Goal: Information Seeking & Learning: Learn about a topic

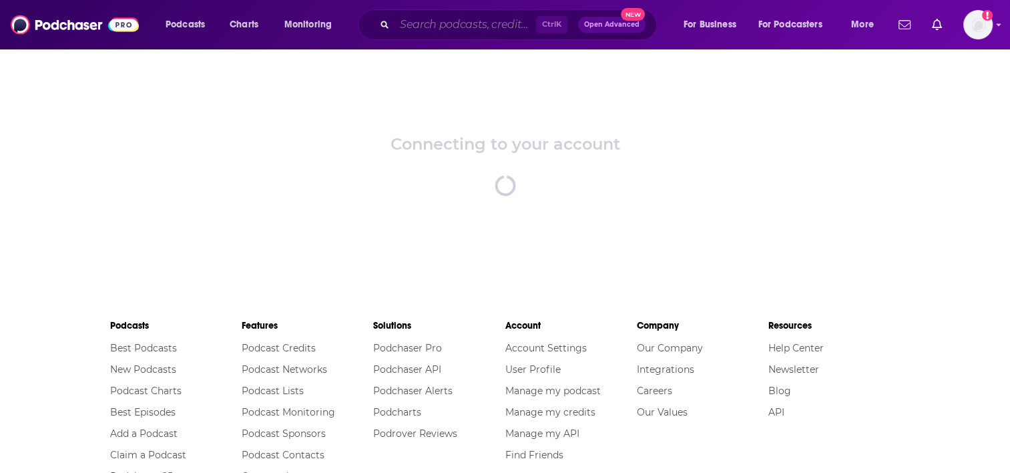
click at [472, 31] on input "Search podcasts, credits, & more..." at bounding box center [466, 24] width 142 height 21
click at [841, 158] on div "Connecting to your account spinner" at bounding box center [505, 165] width 1010 height 234
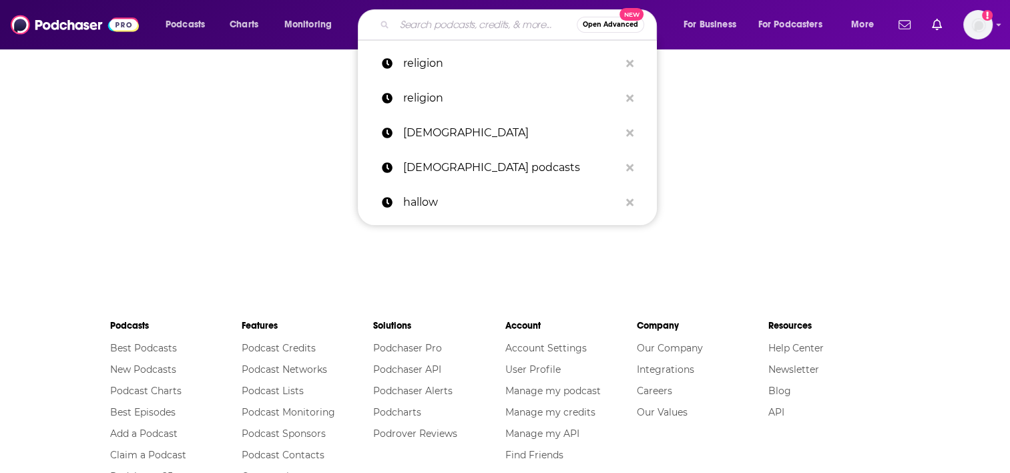
click at [485, 29] on input "Search podcasts, credits, & more..." at bounding box center [486, 24] width 182 height 21
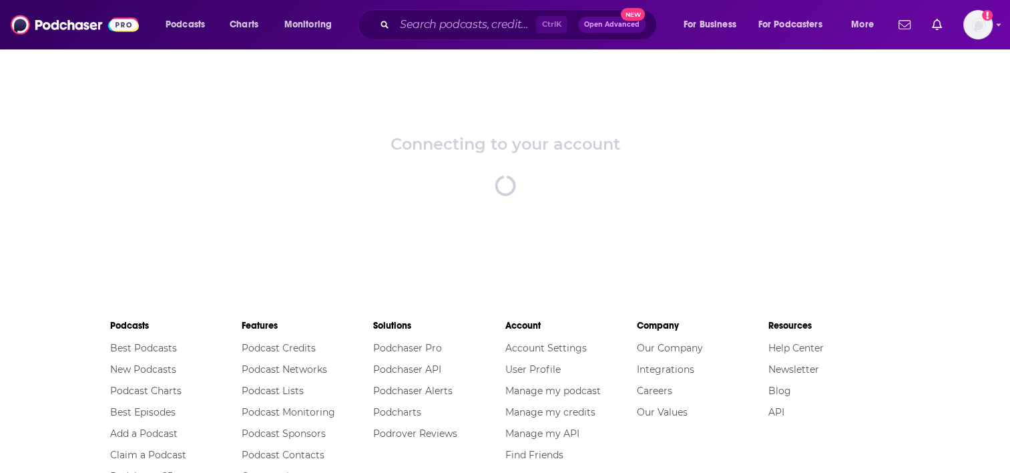
click at [254, 153] on div "Connecting to your account spinner" at bounding box center [505, 165] width 1010 height 234
click at [632, 11] on span "New" at bounding box center [633, 14] width 24 height 13
drag, startPoint x: 772, startPoint y: 152, endPoint x: 638, endPoint y: 134, distance: 134.8
click at [737, 152] on div "Connecting to your account spinner" at bounding box center [505, 165] width 1010 height 234
click at [449, 23] on input "Search podcasts, credits, & more..." at bounding box center [466, 24] width 142 height 21
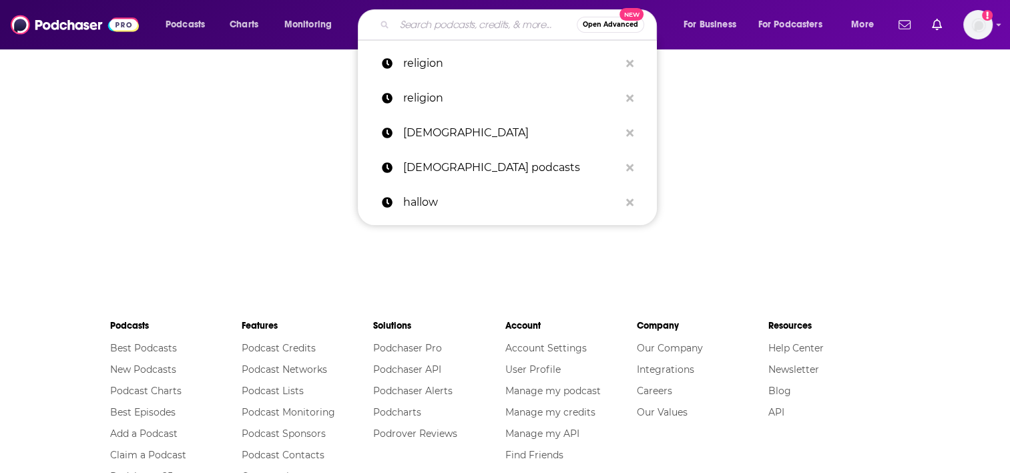
click at [418, 27] on input "Search podcasts, credits, & more..." at bounding box center [486, 24] width 182 height 21
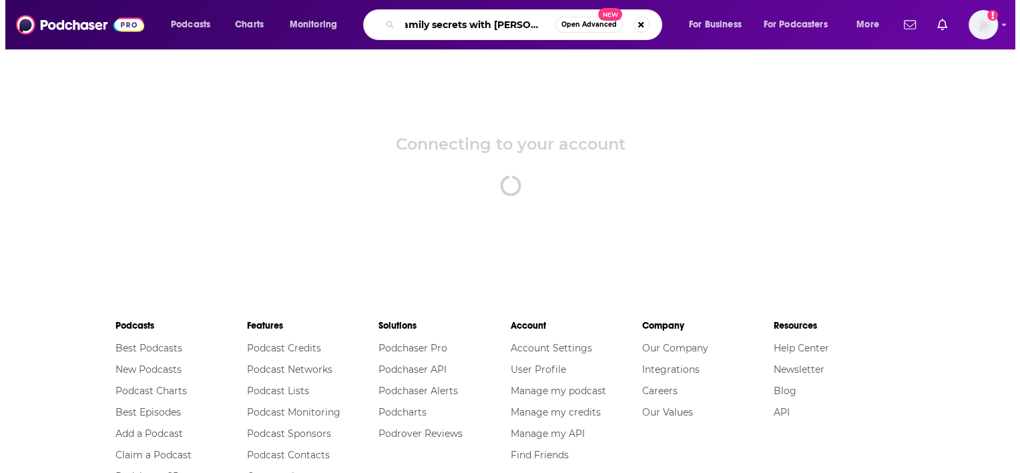
scroll to position [0, 13]
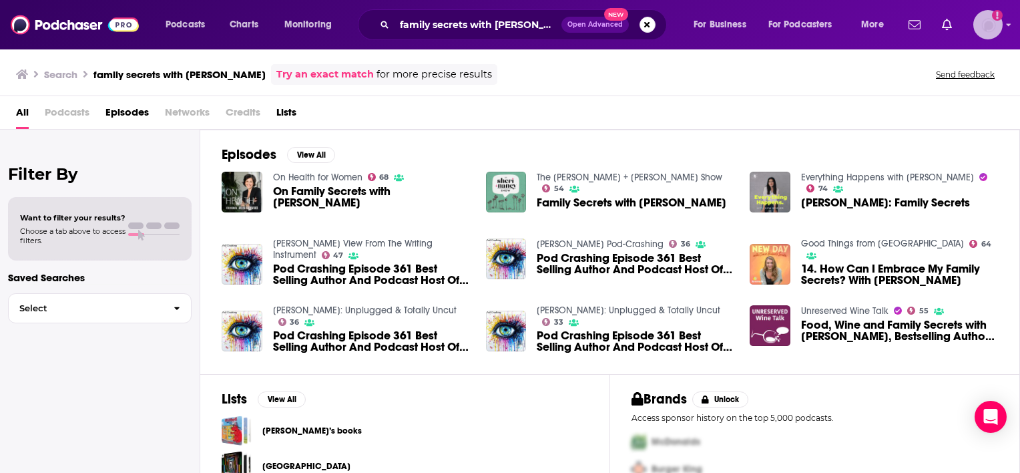
click at [997, 13] on icon "Add a profile image" at bounding box center [997, 14] width 3 height 7
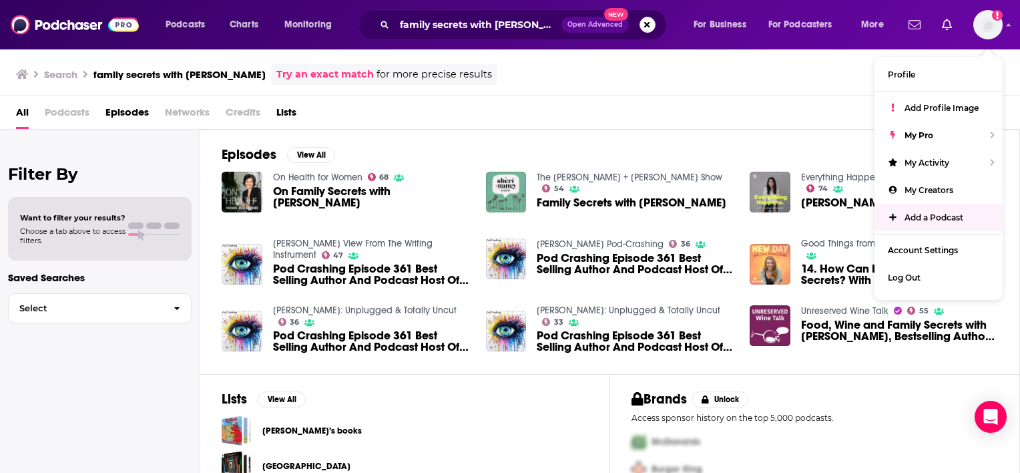
click at [796, 131] on div "Episodes View All On Health for Women 68 On Family Secrets with [PERSON_NAME] T…" at bounding box center [610, 252] width 820 height 244
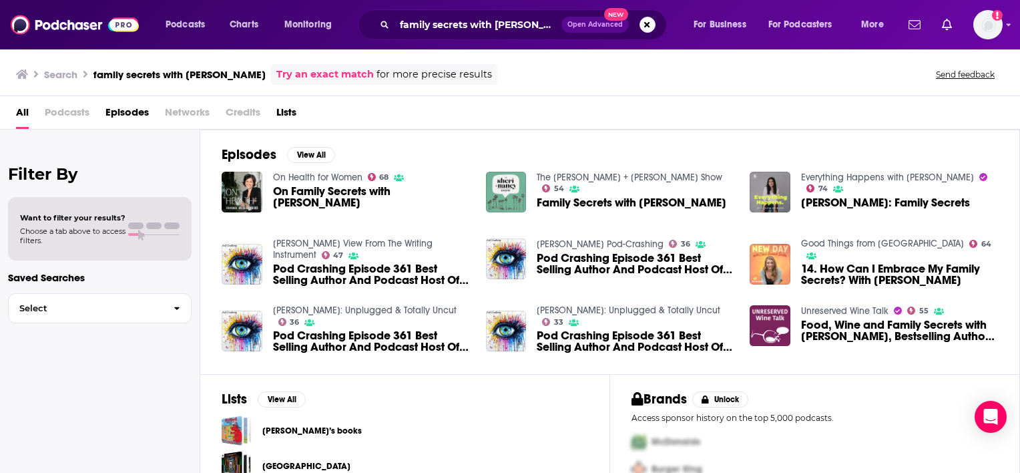
click at [296, 69] on link "Try an exact match" at bounding box center [324, 74] width 97 height 15
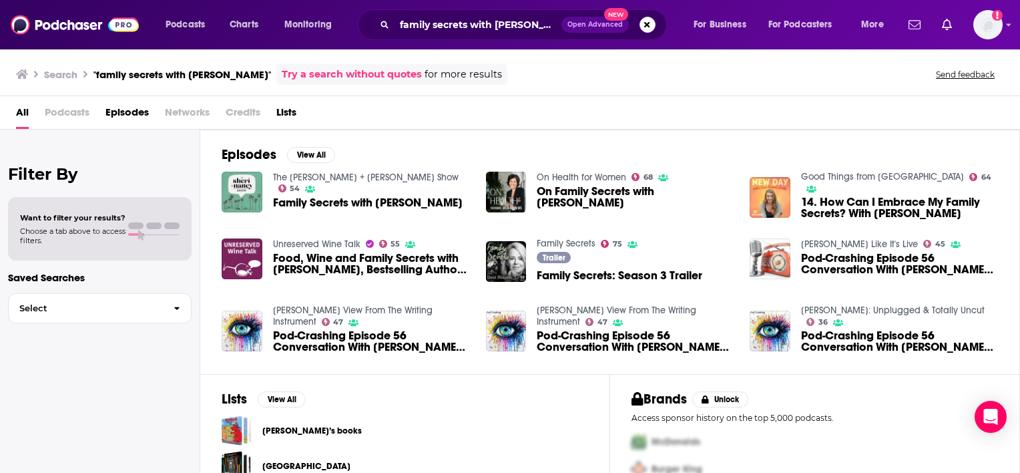
click at [282, 72] on link "Try a search without quotes" at bounding box center [352, 74] width 140 height 15
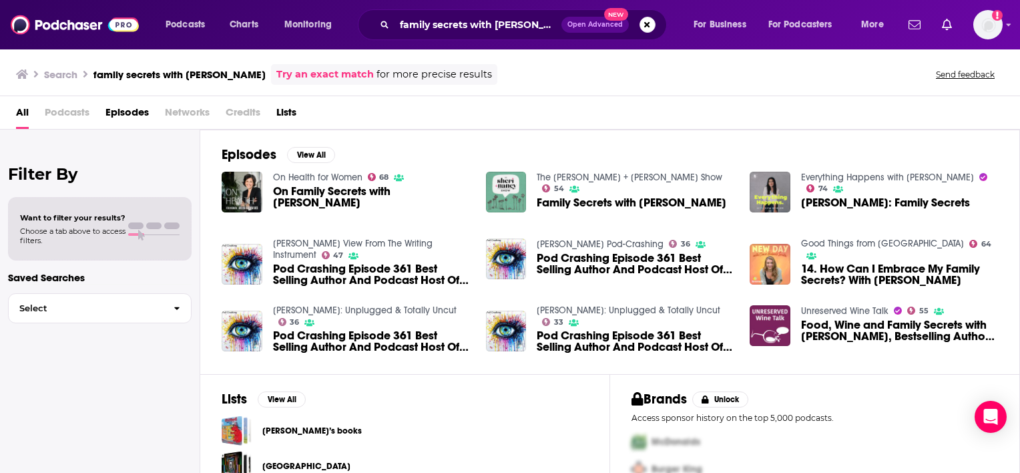
click at [276, 72] on link "Try an exact match" at bounding box center [324, 74] width 97 height 15
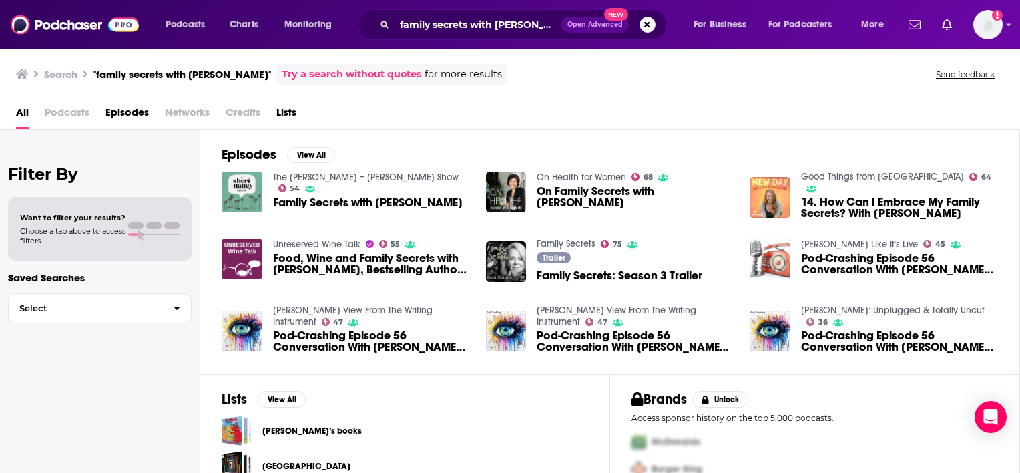
click at [318, 72] on link "Try a search without quotes" at bounding box center [352, 74] width 140 height 15
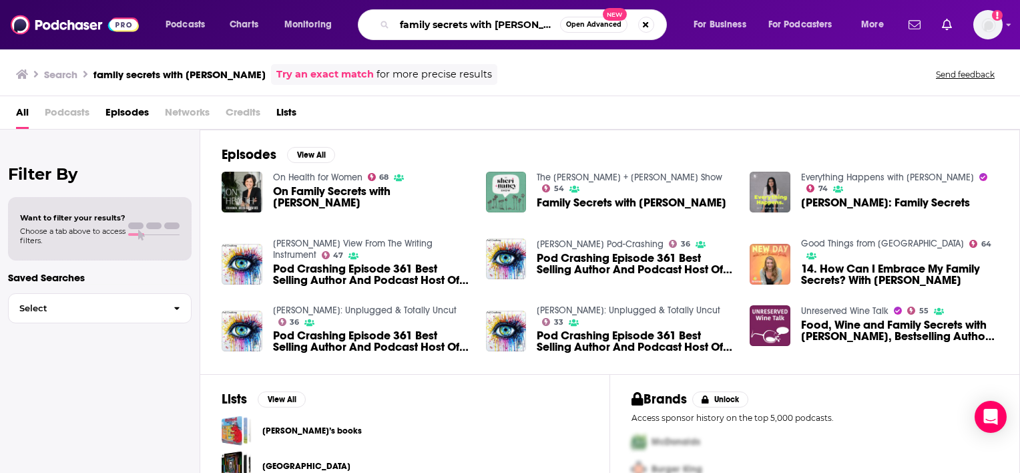
click at [493, 27] on input "family secrets with [PERSON_NAME]" at bounding box center [478, 24] width 166 height 21
type input "[PERSON_NAME]"
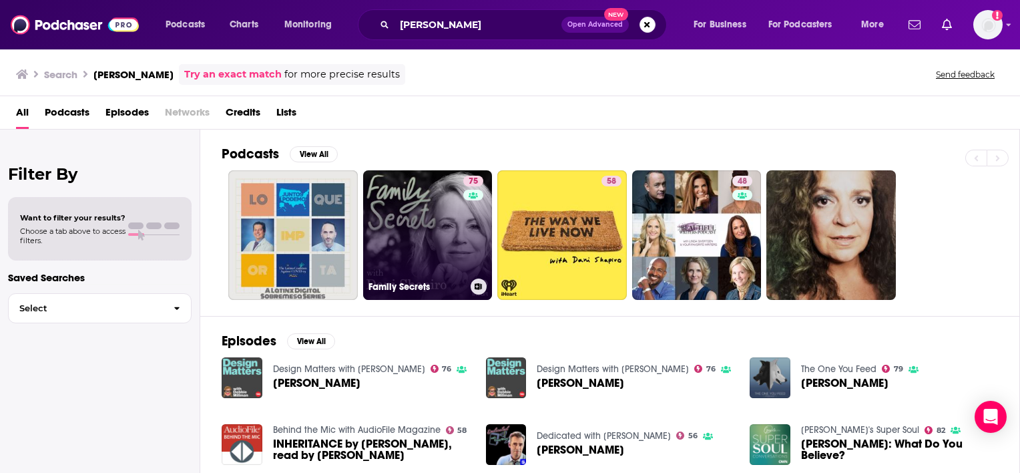
click at [454, 232] on link "75 Family Secrets" at bounding box center [428, 235] width 130 height 130
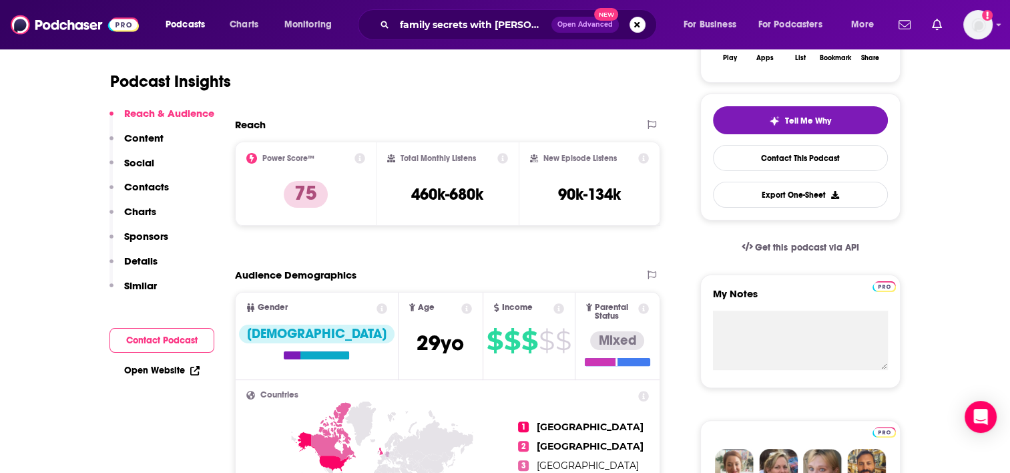
scroll to position [275, 0]
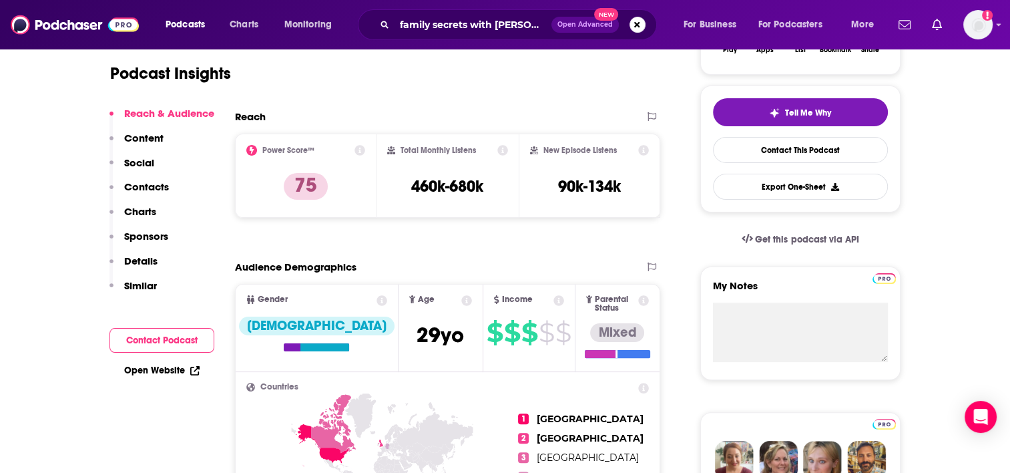
click at [130, 341] on button "Contact Podcast" at bounding box center [161, 340] width 105 height 25
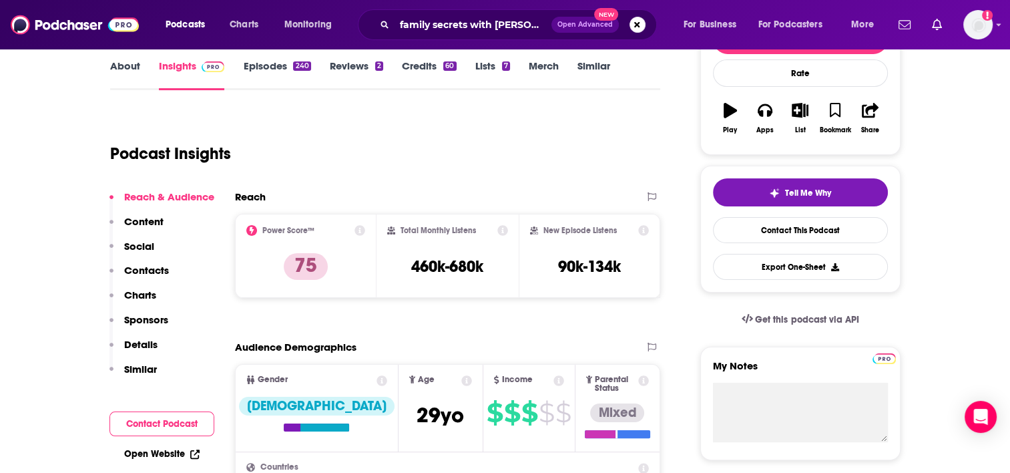
scroll to position [186, 0]
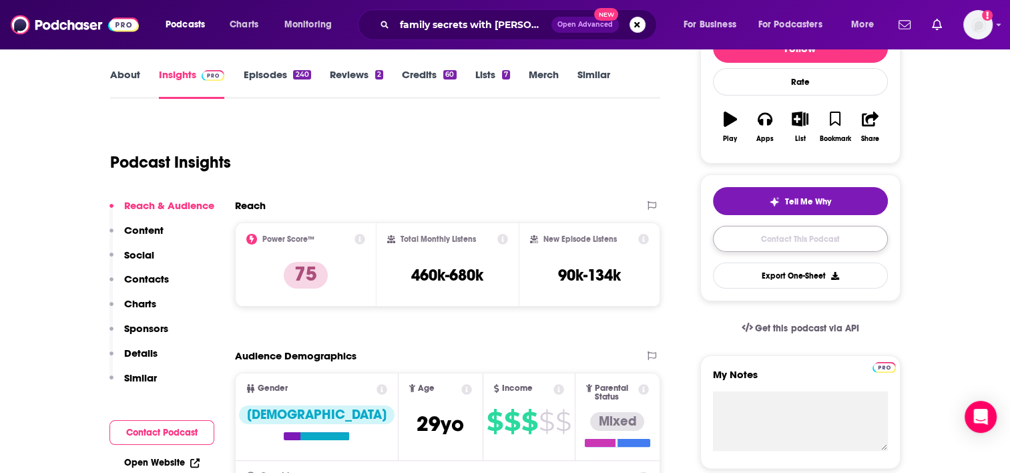
click at [809, 235] on link "Contact This Podcast" at bounding box center [800, 239] width 175 height 26
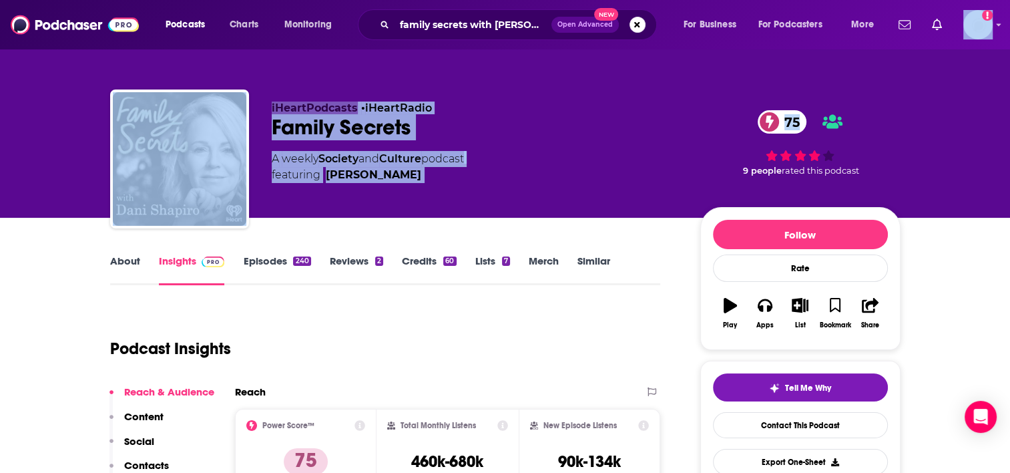
drag, startPoint x: 1005, startPoint y: 29, endPoint x: 1012, endPoint y: 45, distance: 17.0
click at [1009, 45] on html "Podcasts Charts Monitoring family secrets with [PERSON_NAME] Open Advanced New …" at bounding box center [505, 236] width 1010 height 473
click at [278, 262] on link "Episodes 240" at bounding box center [276, 269] width 67 height 31
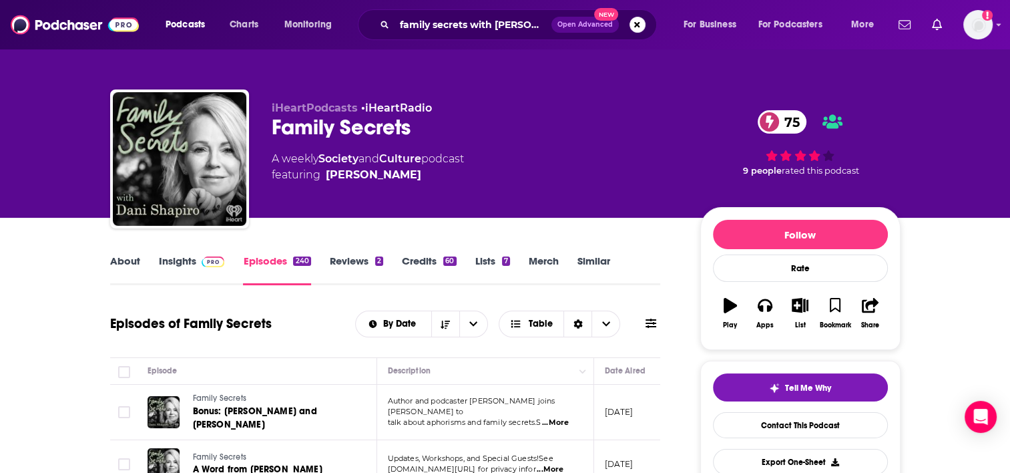
click at [619, 407] on p "[DATE]" at bounding box center [619, 411] width 29 height 11
click at [267, 416] on span "Bonus: [PERSON_NAME] and [PERSON_NAME]" at bounding box center [255, 417] width 124 height 25
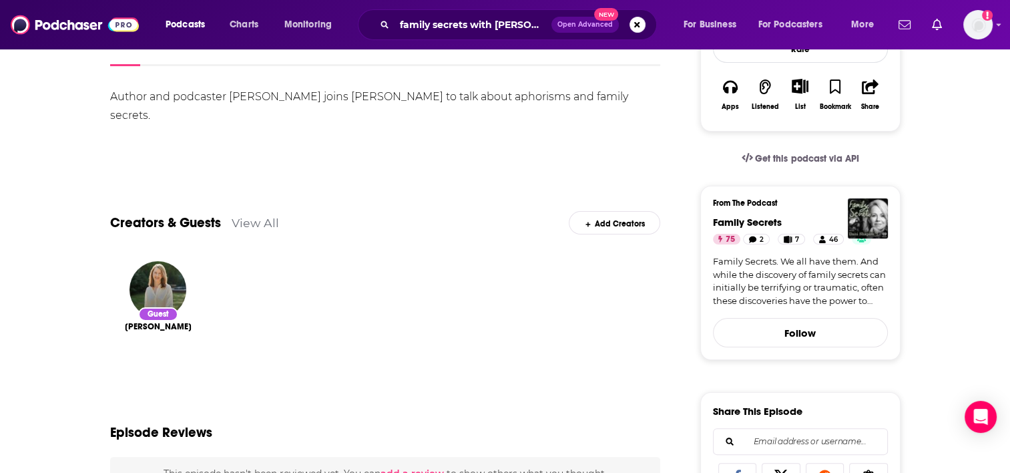
scroll to position [276, 0]
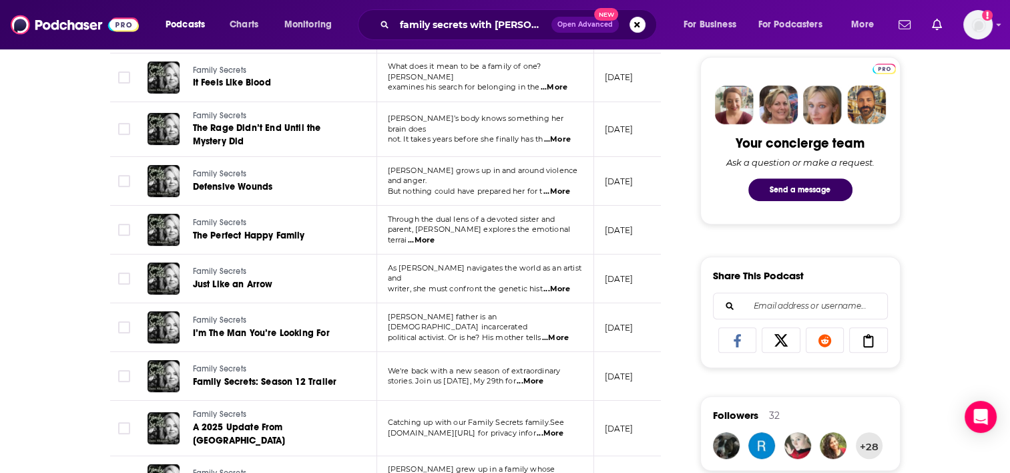
scroll to position [684, 0]
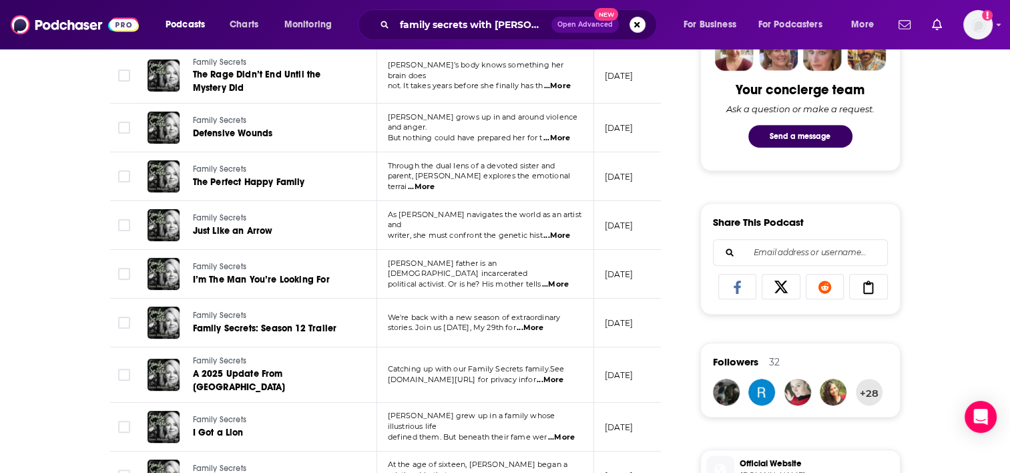
drag, startPoint x: 1014, startPoint y: 167, endPoint x: 963, endPoint y: 296, distance: 139.1
click at [963, 296] on div "About Insights Episodes 240 Reviews 2 Credits 60 Lists 7 Merch Similar Episodes…" at bounding box center [505, 427] width 1010 height 1787
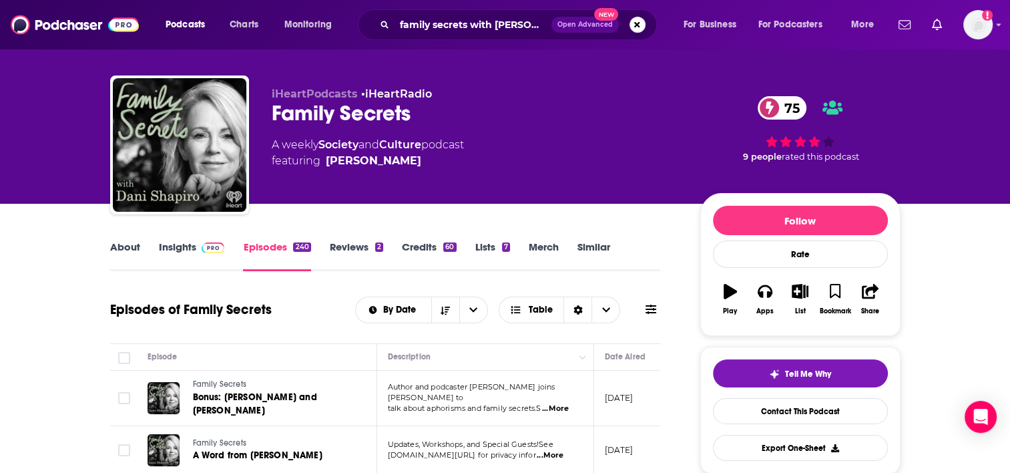
scroll to position [0, 0]
